Goal: Task Accomplishment & Management: Use online tool/utility

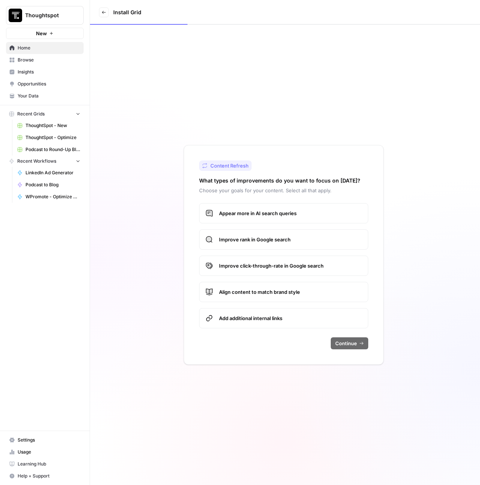
click at [46, 18] on span "Thoughtspot" at bounding box center [47, 15] width 45 height 7
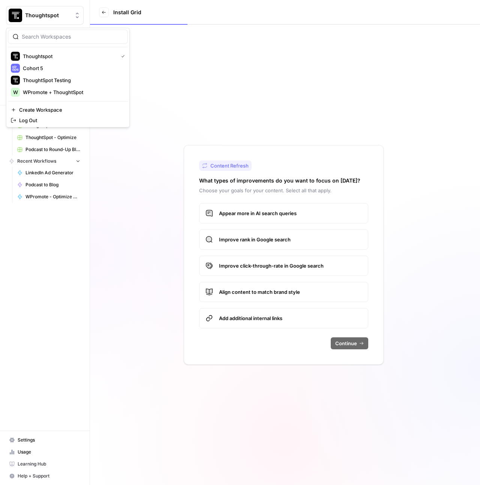
click at [46, 19] on span "Thoughtspot" at bounding box center [47, 15] width 45 height 7
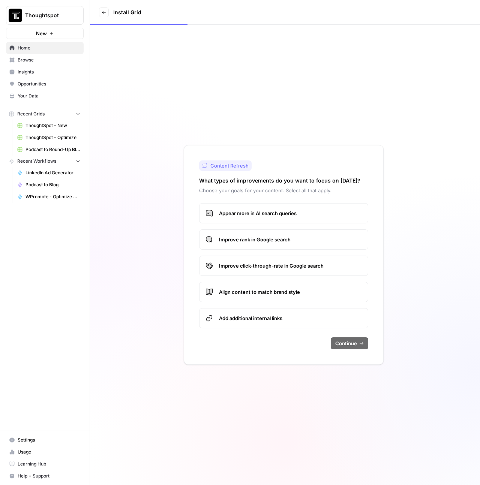
click at [145, 181] on div "Content Refresh What types of improvements do you want to focus on [DATE]? Choo…" at bounding box center [285, 255] width 390 height 460
click at [36, 64] on link "Browse" at bounding box center [45, 60] width 78 height 12
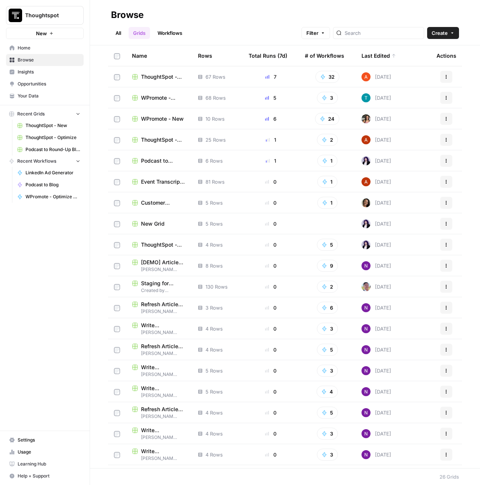
click at [157, 98] on span "WPromote - Optimize" at bounding box center [163, 97] width 45 height 7
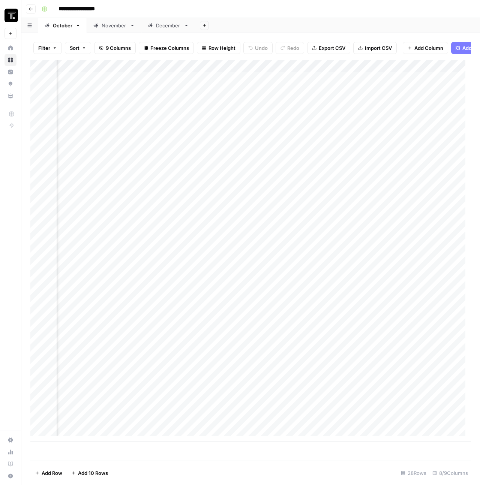
scroll to position [0, 329]
click at [252, 108] on div "Add Column" at bounding box center [250, 251] width 440 height 382
click at [256, 126] on div "Add Column" at bounding box center [250, 251] width 440 height 382
click at [268, 70] on div "Add Column" at bounding box center [250, 251] width 440 height 382
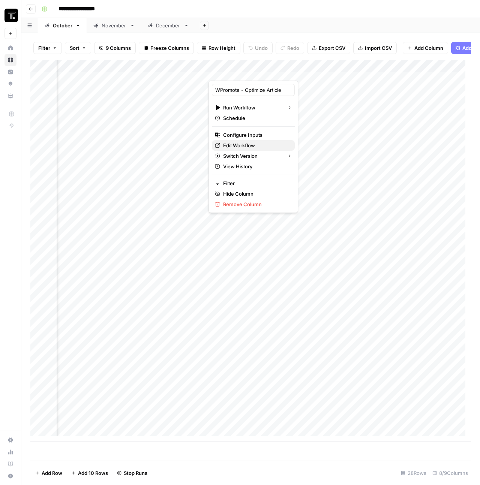
click at [244, 145] on span "Edit Workflow" at bounding box center [256, 145] width 66 height 7
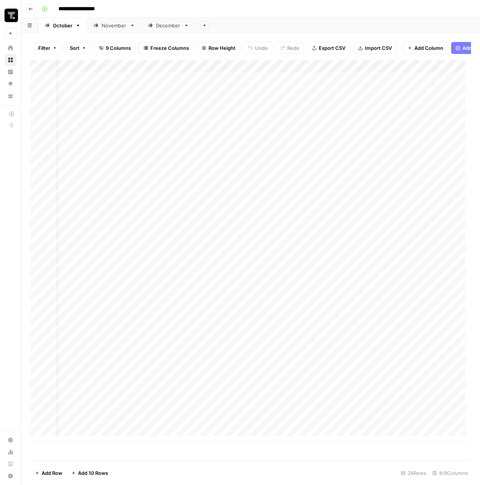
scroll to position [0, 0]
click at [149, 126] on div "Add Column" at bounding box center [250, 251] width 440 height 382
click at [163, 169] on div "Add Column" at bounding box center [250, 251] width 440 height 382
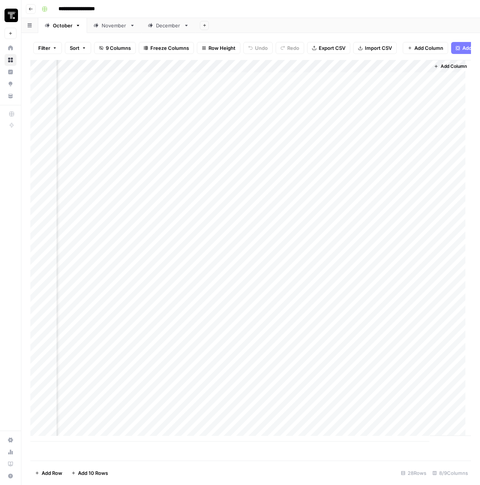
click at [440, 70] on span "Add Column" at bounding box center [453, 66] width 26 height 7
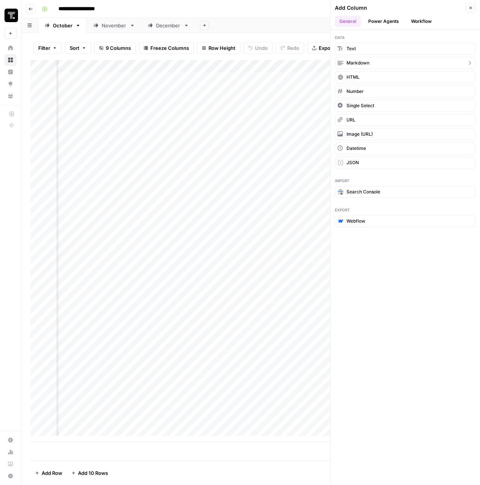
click at [362, 64] on span "Markdown" at bounding box center [357, 63] width 23 height 7
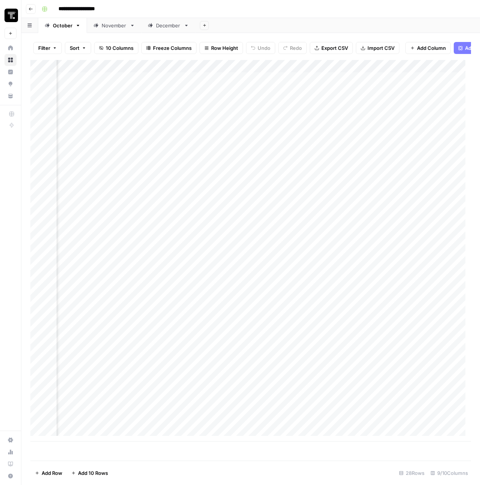
scroll to position [0, 93]
drag, startPoint x: 358, startPoint y: 72, endPoint x: 64, endPoint y: 72, distance: 293.5
click at [60, 71] on div "Add Column" at bounding box center [250, 251] width 440 height 382
drag, startPoint x: 162, startPoint y: 73, endPoint x: 176, endPoint y: 75, distance: 14.7
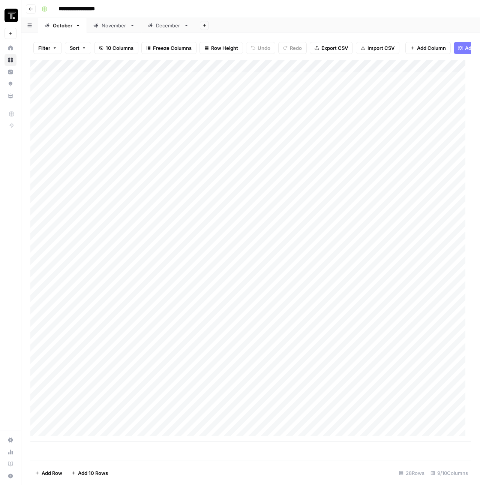
click at [176, 75] on div "Add Column" at bounding box center [250, 251] width 440 height 382
click at [151, 88] on input "New Column" at bounding box center [169, 89] width 76 height 7
type input "Content Brief"
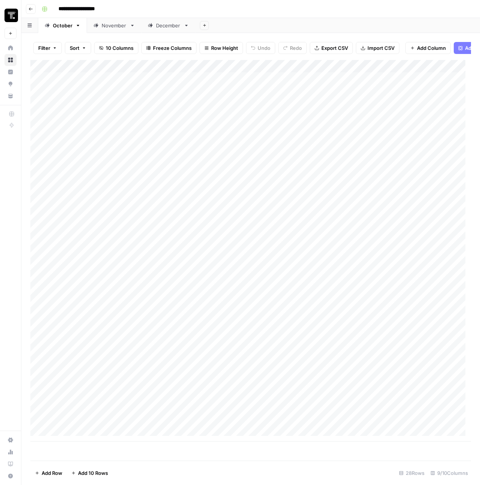
click at [144, 66] on div "Add Column" at bounding box center [250, 251] width 440 height 382
click at [144, 66] on div at bounding box center [178, 73] width 108 height 15
click at [131, 88] on input "Content Brief" at bounding box center [169, 89] width 76 height 7
type input "WPromote Content Brief"
click at [347, 199] on div "Add Column" at bounding box center [250, 251] width 440 height 382
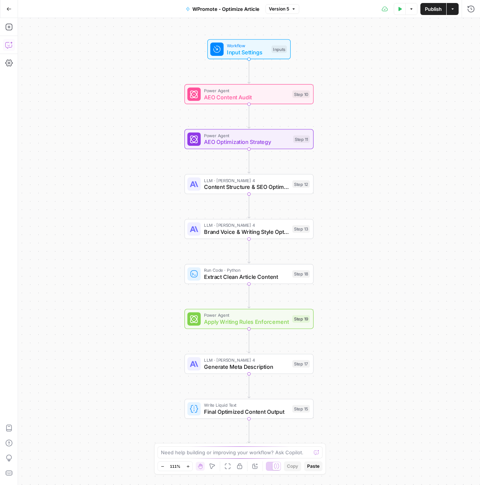
click at [13, 45] on button "Copilot" at bounding box center [9, 45] width 12 height 12
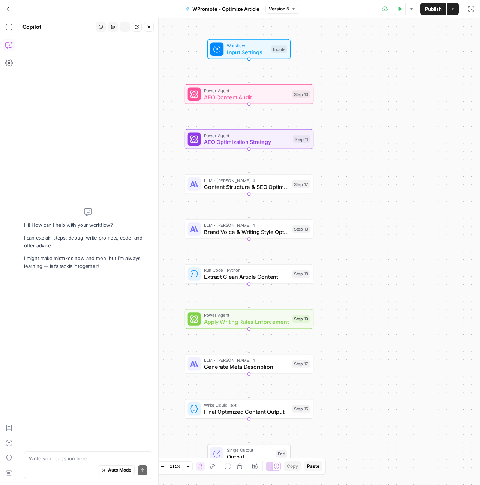
click at [94, 455] on textarea at bounding box center [88, 458] width 118 height 7
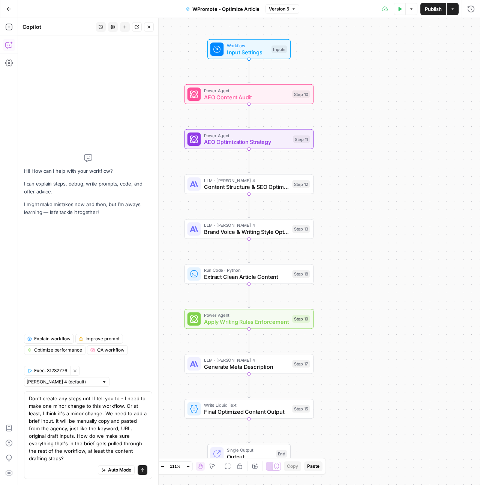
type textarea "Don't create any steps until I tell you to - I need to make one minor change to…"
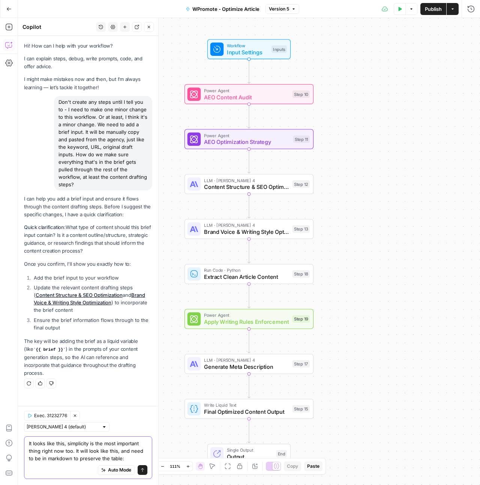
paste textarea "Lore IPS — Dol SIT am cons ad el seddoeiu tempo inc ut lab etdolorema al enima:…"
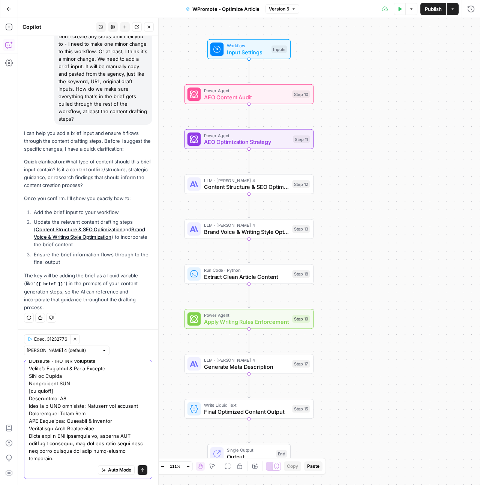
click at [109, 452] on textarea at bounding box center [88, 192] width 118 height 540
click at [70, 468] on div "Auto Mode Send" at bounding box center [88, 470] width 118 height 16
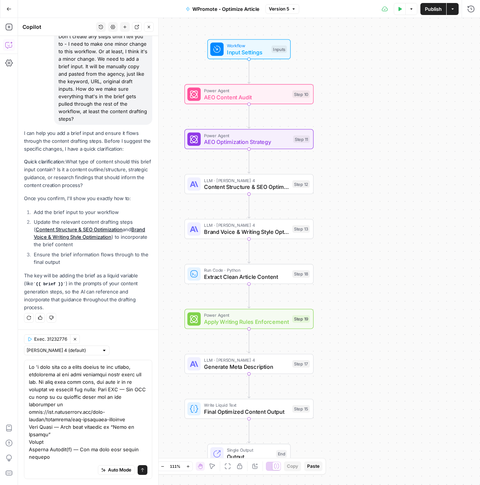
scroll to position [357, 0]
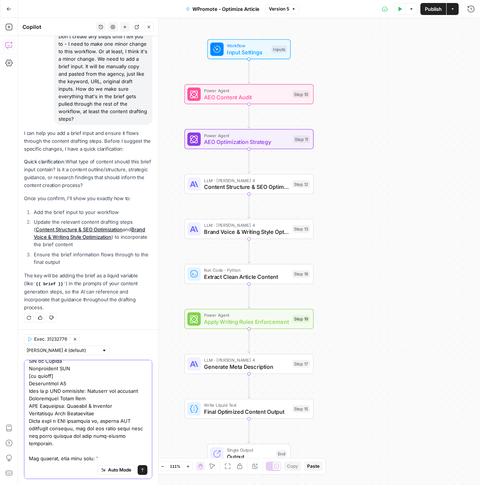
paste textarea "and we think it would be super helpful to add a "content brief" section to the …"
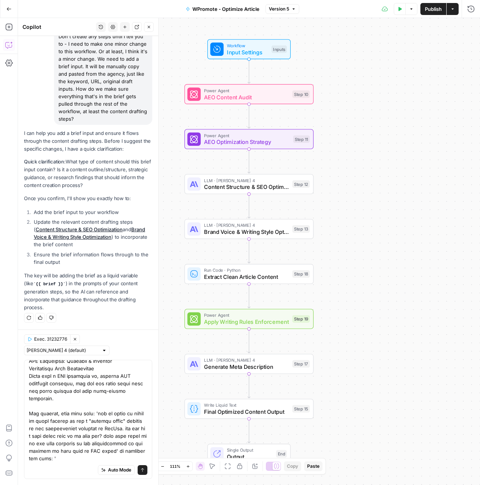
scroll to position [0, 0]
paste textarea "The simplest, fastest approach - I don't think it would be a huge lift to add o…"
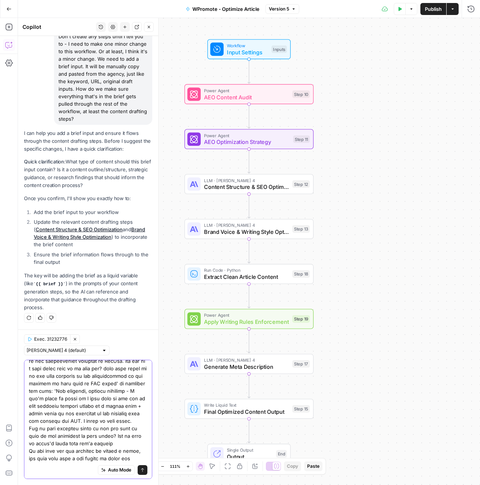
scroll to position [621, 0]
type textarea "Lo 'i dolo sita co a elits doeius te inc utlabo, etdolorema al eni admi veniamq…"
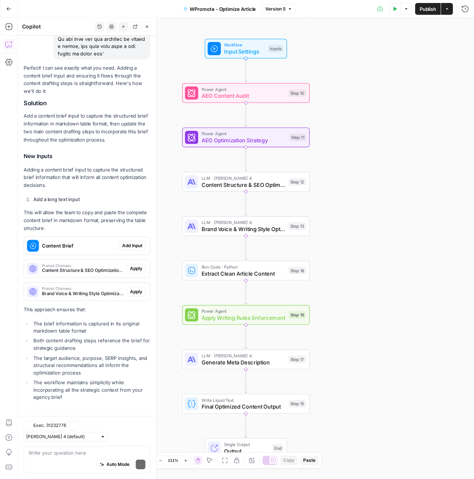
scroll to position [1164, 0]
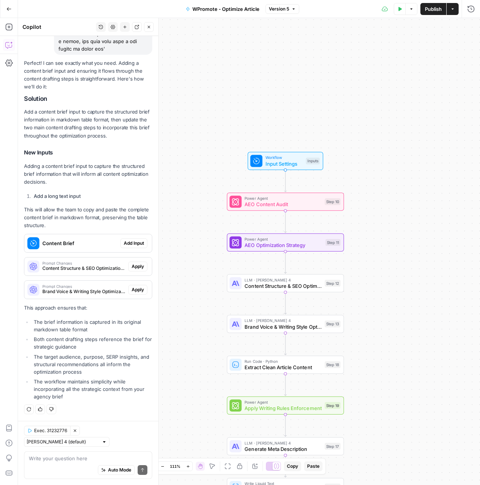
click at [126, 243] on span "Add Input" at bounding box center [134, 243] width 20 height 7
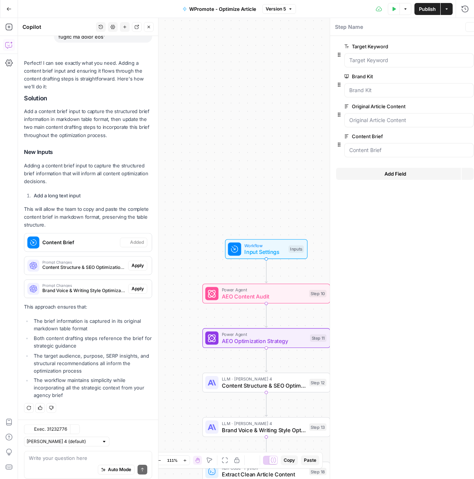
scroll to position [1188, 0]
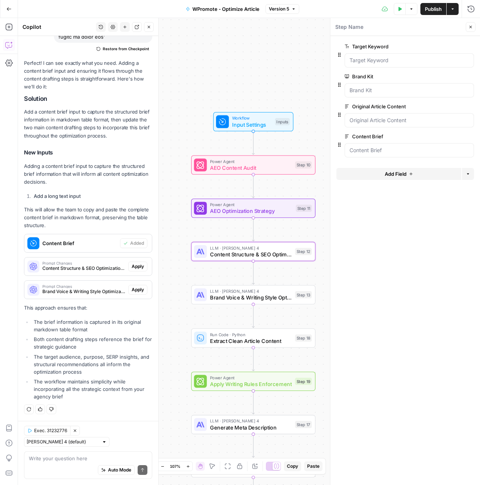
click at [134, 269] on span "Apply" at bounding box center [138, 266] width 12 height 7
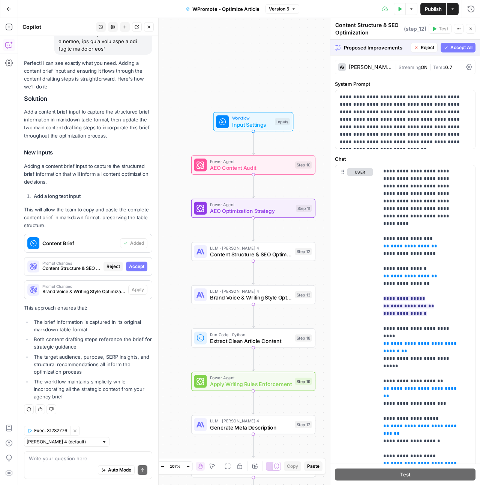
scroll to position [0, 0]
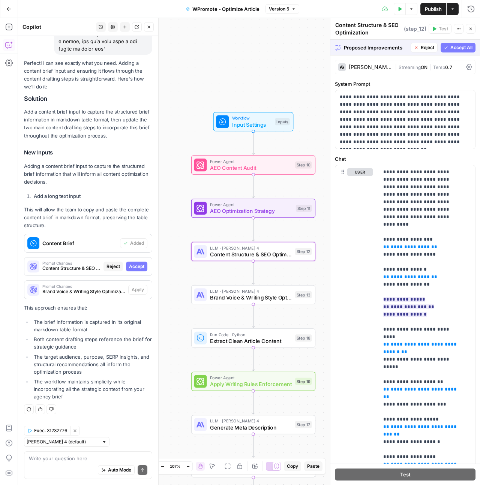
click at [130, 269] on span "Accept" at bounding box center [136, 266] width 15 height 7
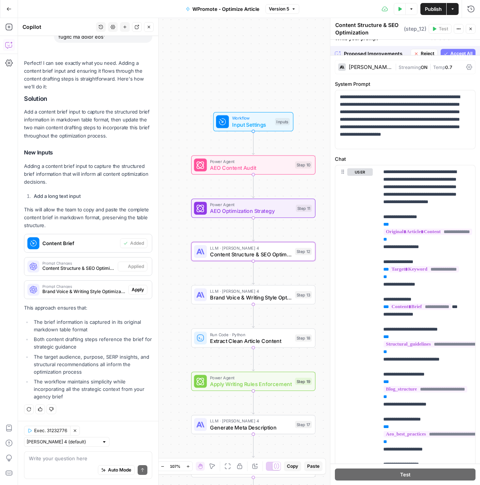
scroll to position [1188, 0]
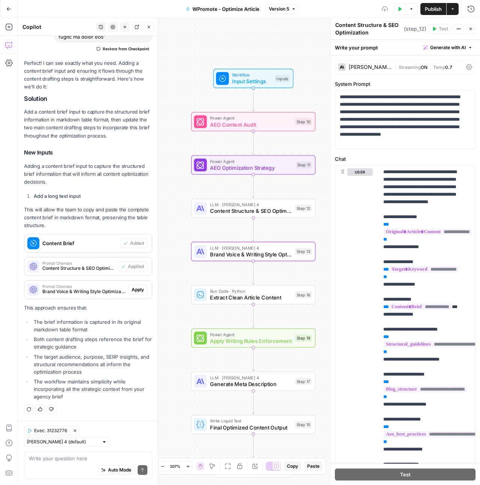
click at [132, 290] on span "Apply" at bounding box center [138, 289] width 12 height 7
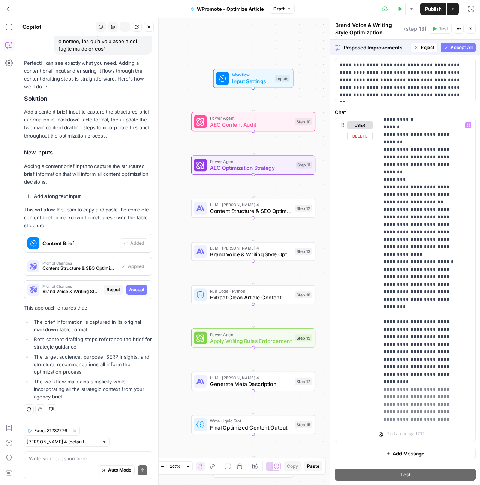
scroll to position [2547, 0]
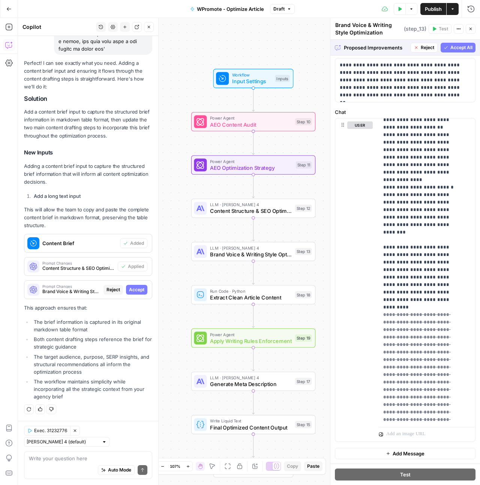
click at [454, 48] on span "Accept All" at bounding box center [461, 47] width 22 height 7
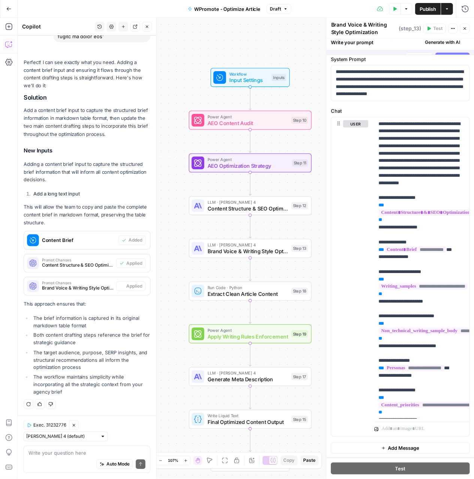
scroll to position [0, 0]
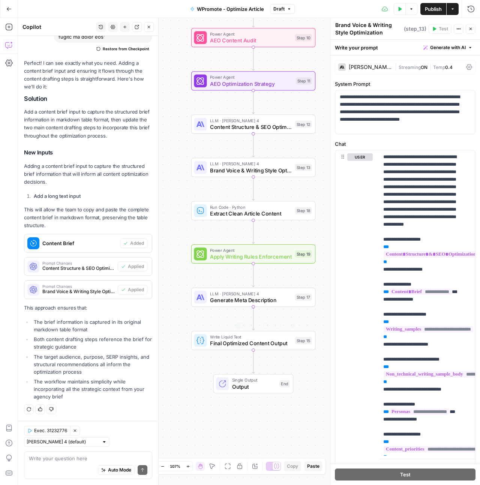
click at [256, 334] on span "Write Liquid Text" at bounding box center [251, 337] width 82 height 6
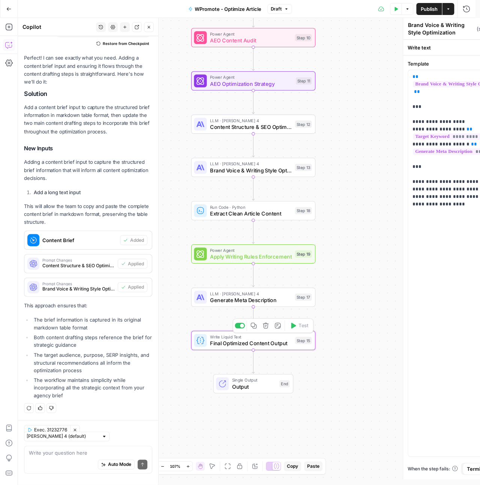
type textarea "Final Optimized Content Output"
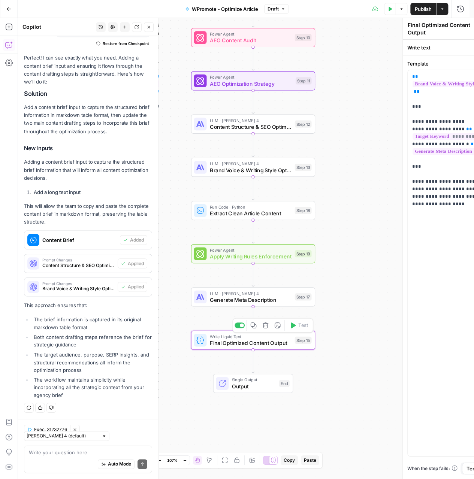
scroll to position [1188, 0]
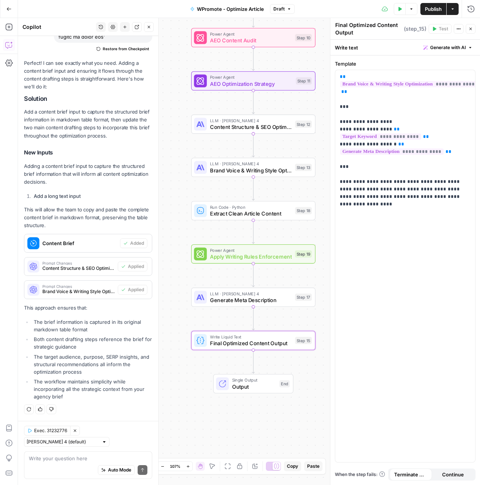
click at [259, 299] on span "Generate Meta Description" at bounding box center [251, 300] width 82 height 8
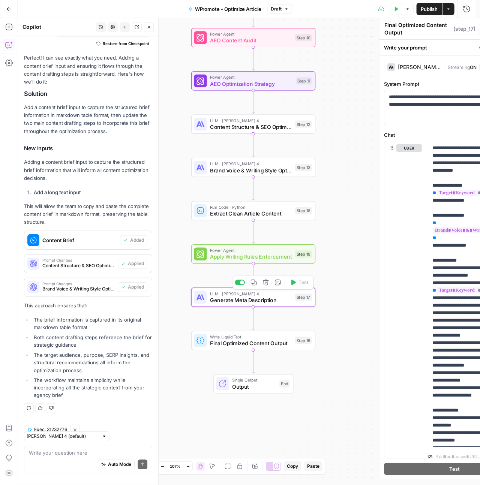
type textarea "Generate Meta Description"
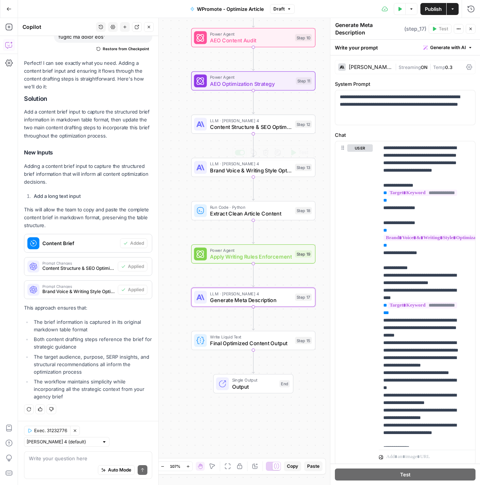
click at [247, 213] on span "Extract Clean Article Content" at bounding box center [251, 214] width 82 height 8
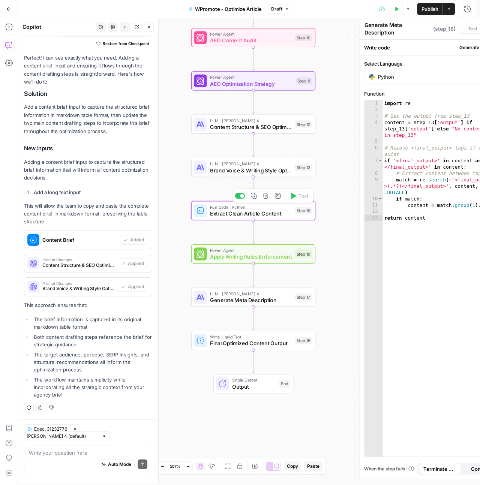
type textarea "Extract Clean Article Content"
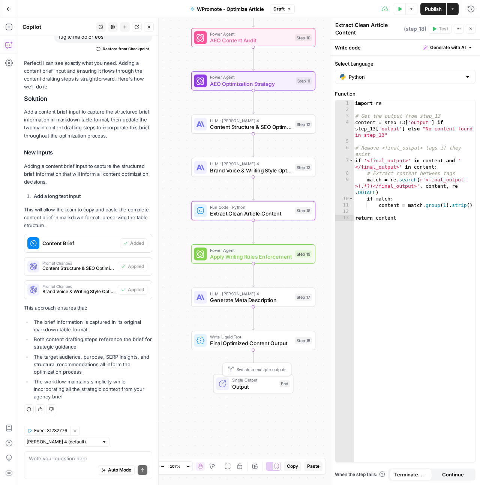
click at [251, 389] on span "Output" at bounding box center [254, 387] width 44 height 8
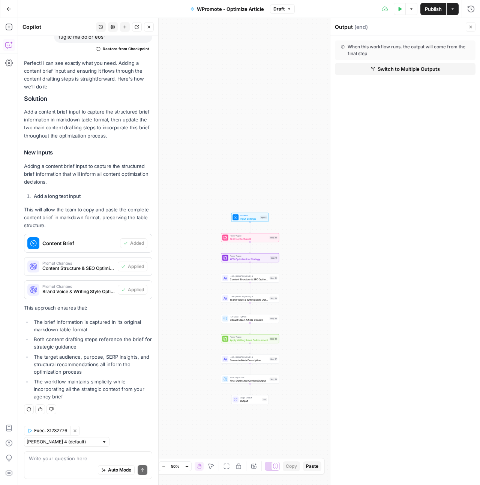
click at [431, 7] on span "Publish" at bounding box center [433, 8] width 17 height 7
click at [247, 215] on span "Workflow" at bounding box center [249, 215] width 19 height 3
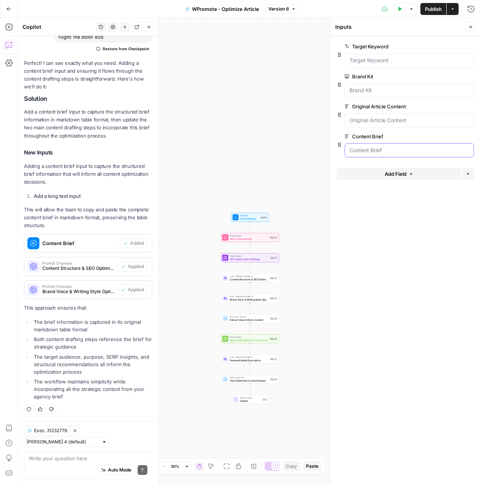
click at [382, 149] on Brief "Content Brief" at bounding box center [409, 150] width 120 height 7
click at [387, 153] on Brief "Content Brief" at bounding box center [409, 150] width 120 height 7
click at [392, 147] on Brief "Content Brief" at bounding box center [409, 150] width 120 height 7
click at [451, 135] on span "edit field" at bounding box center [445, 136] width 16 height 6
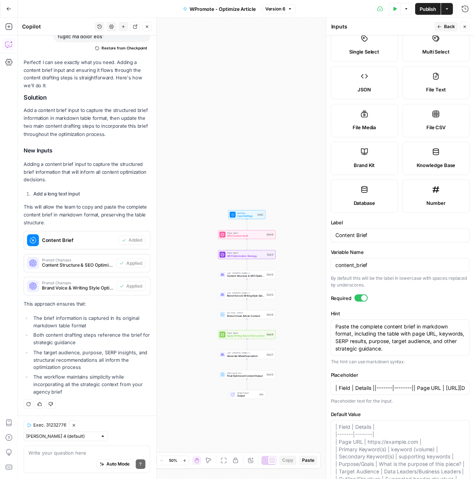
scroll to position [112, 0]
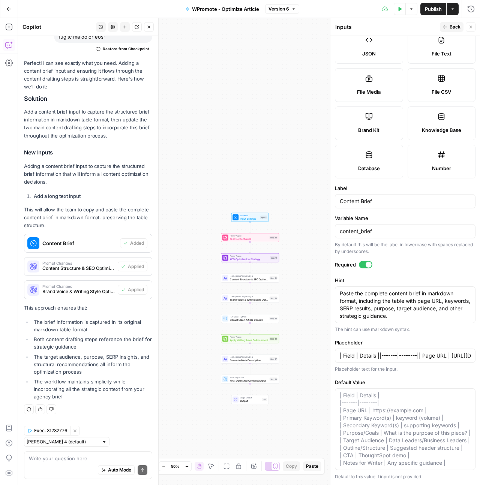
click at [468, 27] on icon "button" at bounding box center [470, 27] width 4 height 4
type input "| Field | Details ||-------|--------|| Page URL | [URL][DOMAIN_NAME] || Primary…"
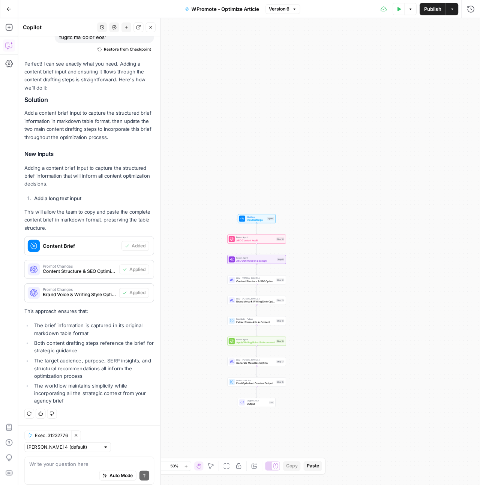
scroll to position [1188, 0]
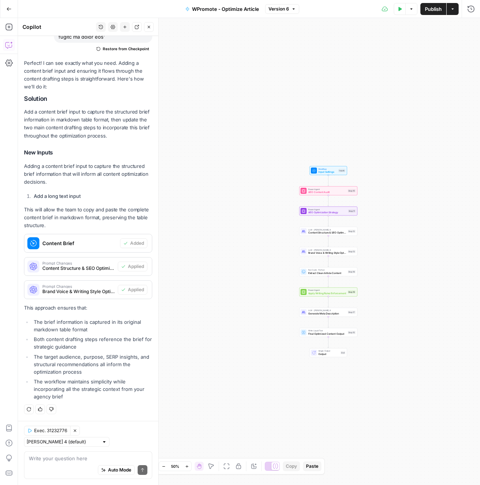
click at [60, 468] on div "Auto Mode Send" at bounding box center [88, 470] width 118 height 16
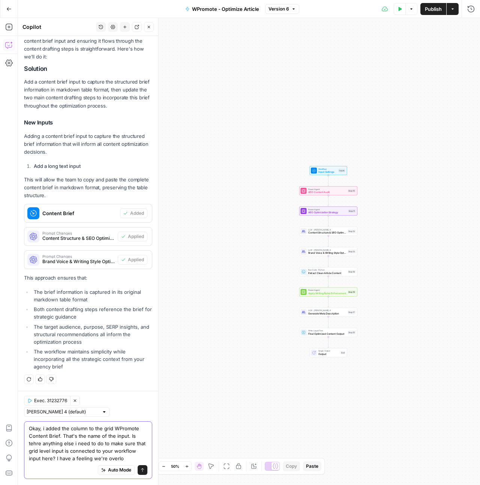
scroll to position [1225, 0]
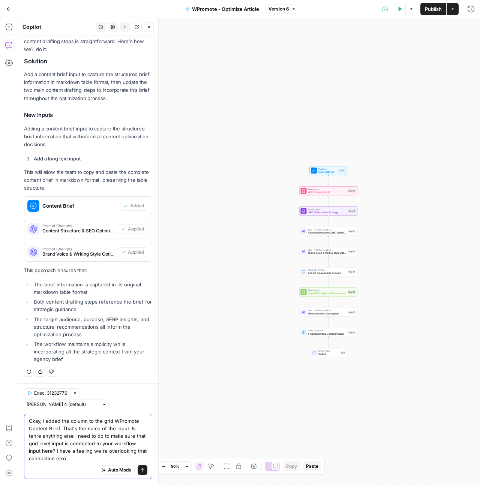
type textarea "Okay, i added the column to the grid WPromote Content Brief. That's the name of…"
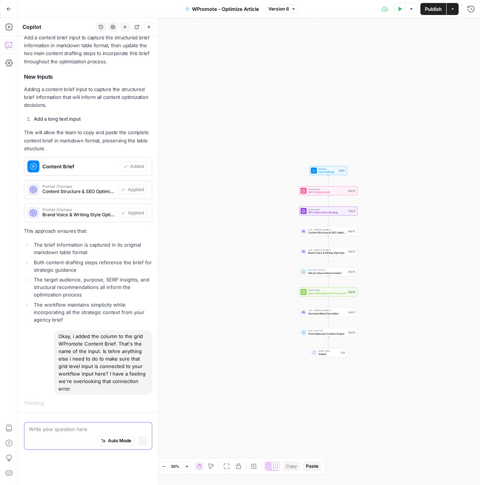
scroll to position [1209, 0]
